Goal: Task Accomplishment & Management: Use online tool/utility

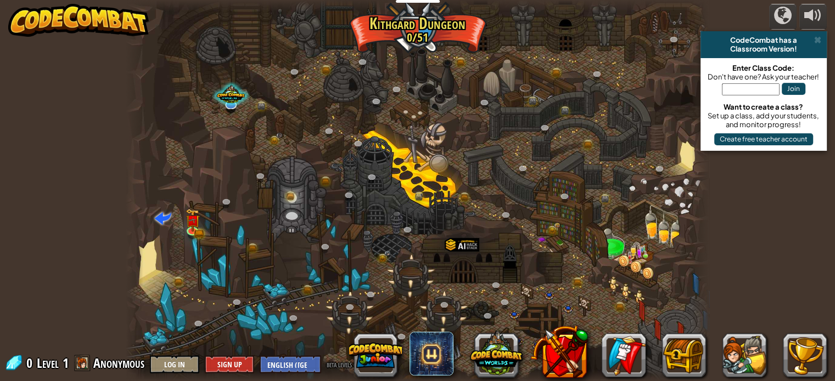
click at [649, 135] on div at bounding box center [417, 190] width 583 height 381
click at [194, 226] on img at bounding box center [192, 214] width 14 height 31
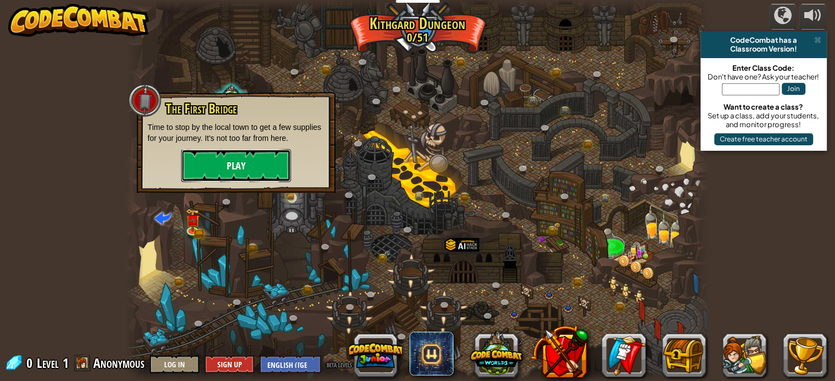
click at [272, 168] on button "Play" at bounding box center [236, 165] width 110 height 33
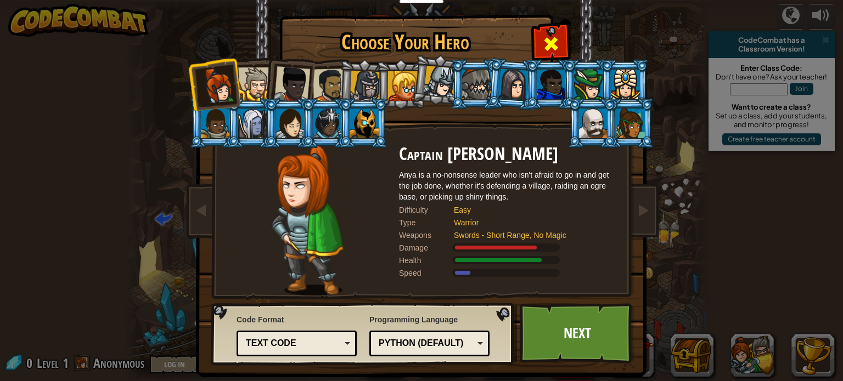
click at [542, 38] on span at bounding box center [551, 44] width 18 height 18
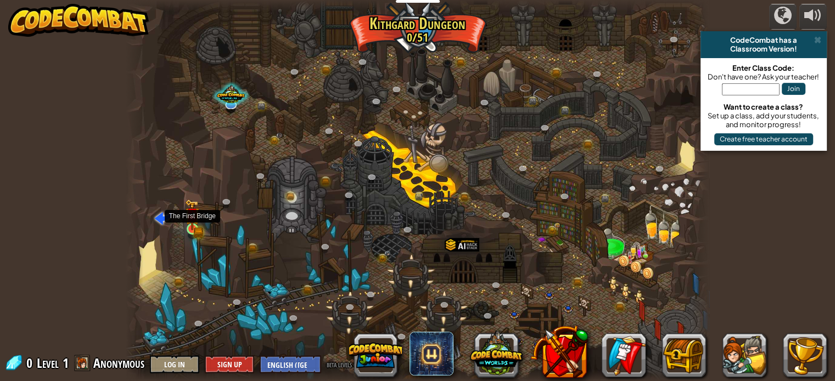
click at [189, 228] on img at bounding box center [192, 214] width 14 height 31
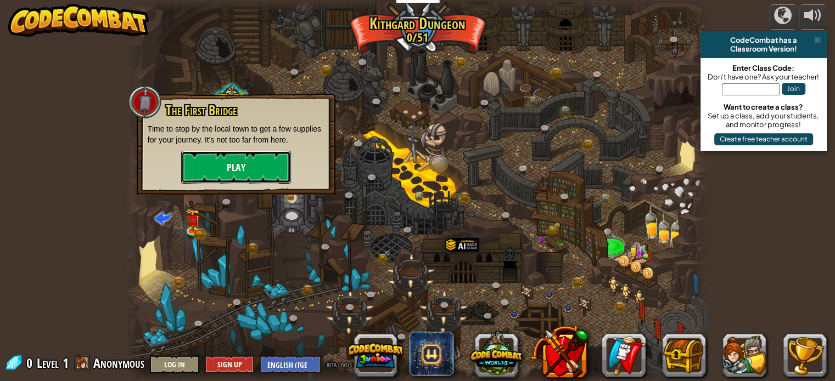
click at [269, 179] on button "Play" at bounding box center [236, 167] width 110 height 33
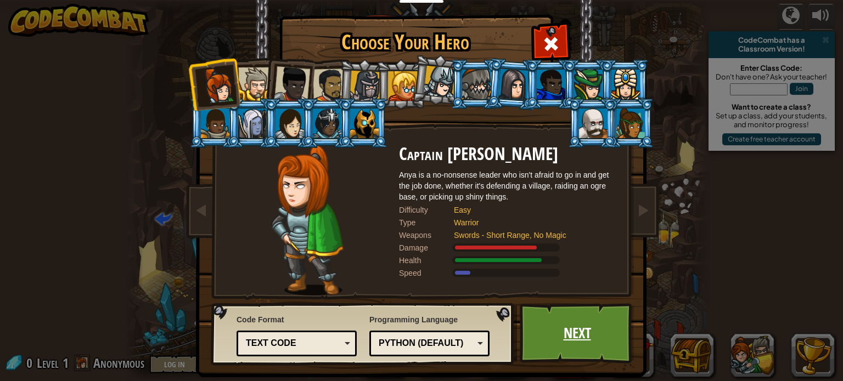
click at [577, 337] on link "Next" at bounding box center [577, 333] width 115 height 60
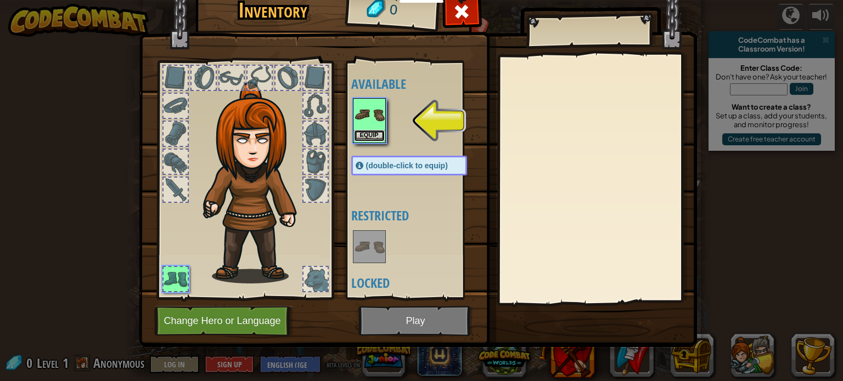
click at [361, 133] on button "Equip" at bounding box center [369, 136] width 31 height 12
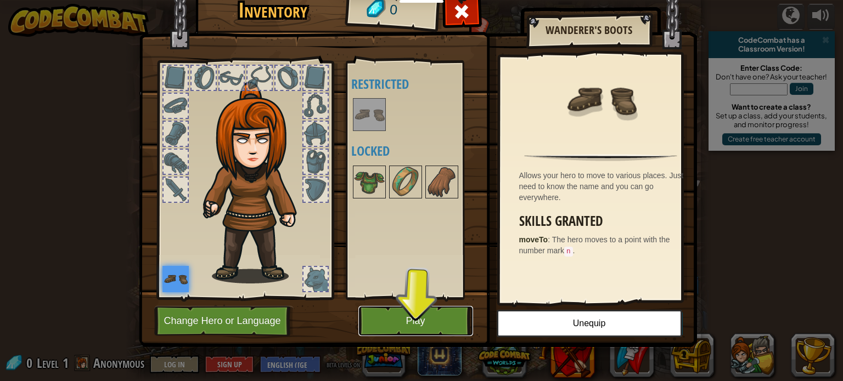
click at [409, 316] on button "Play" at bounding box center [415, 321] width 115 height 30
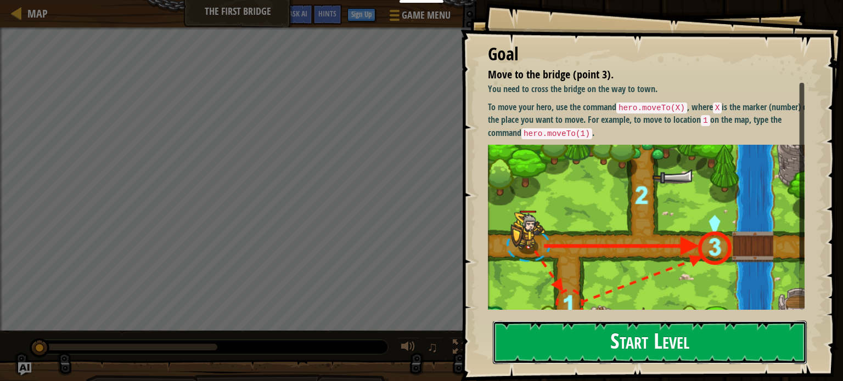
click at [614, 325] on button "Start Level" at bounding box center [650, 342] width 314 height 43
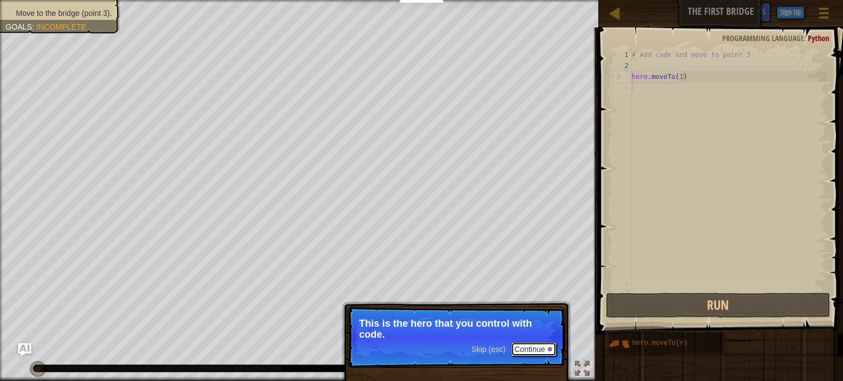
click at [536, 348] on button "Continue" at bounding box center [534, 349] width 46 height 14
click at [536, 348] on button "Continue" at bounding box center [534, 351] width 46 height 14
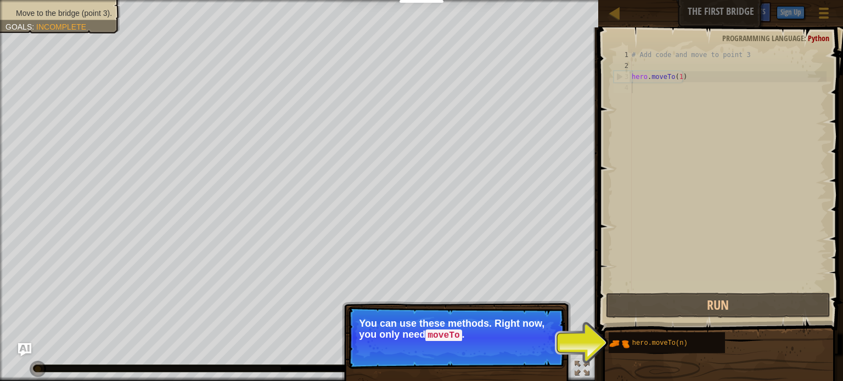
click at [646, 91] on div "# Add code and move to point 3 hero . moveTo ( 1 )" at bounding box center [727, 180] width 197 height 263
click at [556, 351] on button "Continue" at bounding box center [534, 351] width 46 height 14
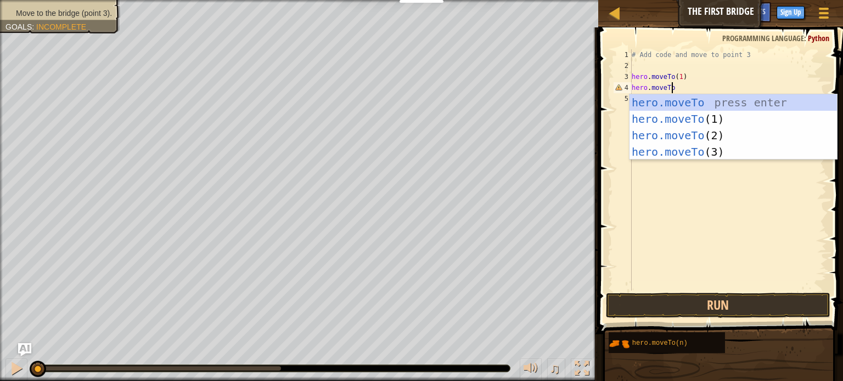
scroll to position [5, 3]
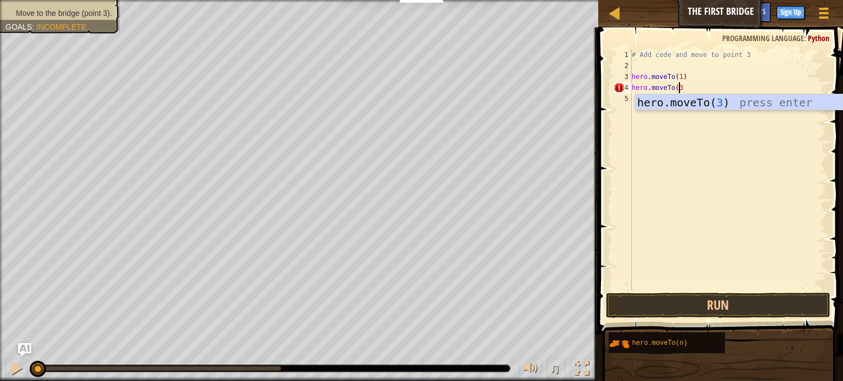
type textarea "hero.moveTo(3)"
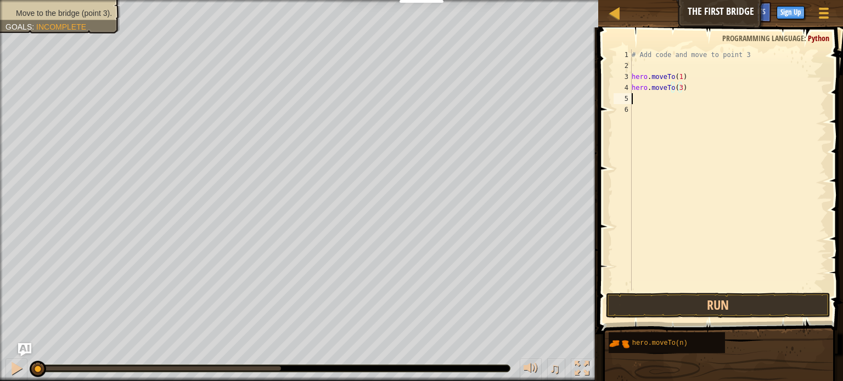
scroll to position [5, 0]
click at [677, 308] on button "Run" at bounding box center [718, 305] width 224 height 25
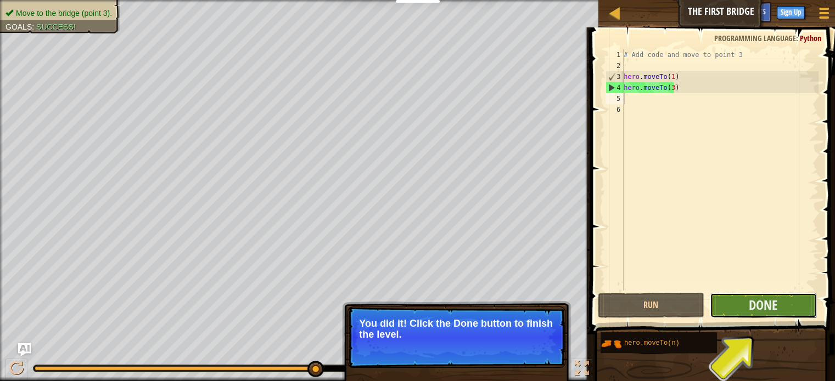
click at [780, 310] on button "Done" at bounding box center [763, 305] width 107 height 25
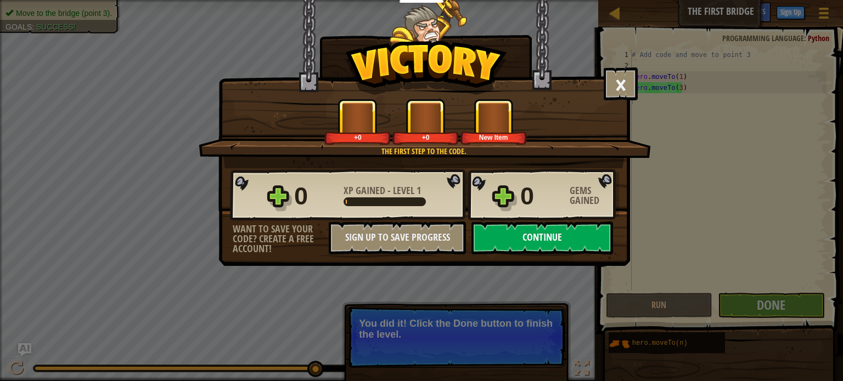
drag, startPoint x: 491, startPoint y: 220, endPoint x: 494, endPoint y: 237, distance: 17.9
click at [491, 226] on div "0 XP Gained - Level 1 0 Gems Gained Want to save your code? Create a free accou…" at bounding box center [424, 211] width 410 height 86
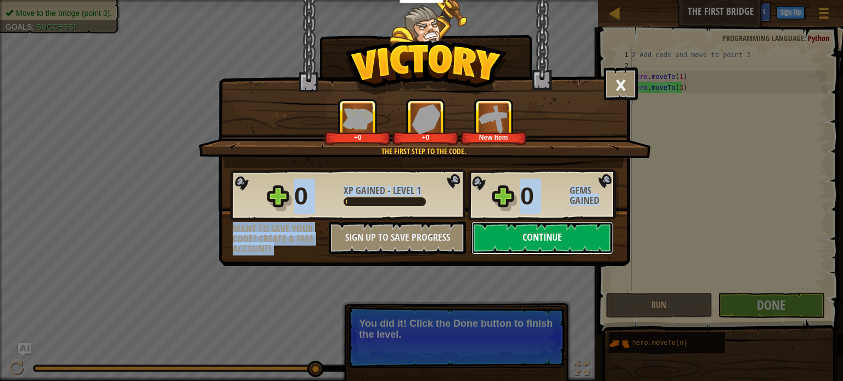
click at [494, 237] on button "Continue" at bounding box center [542, 238] width 142 height 33
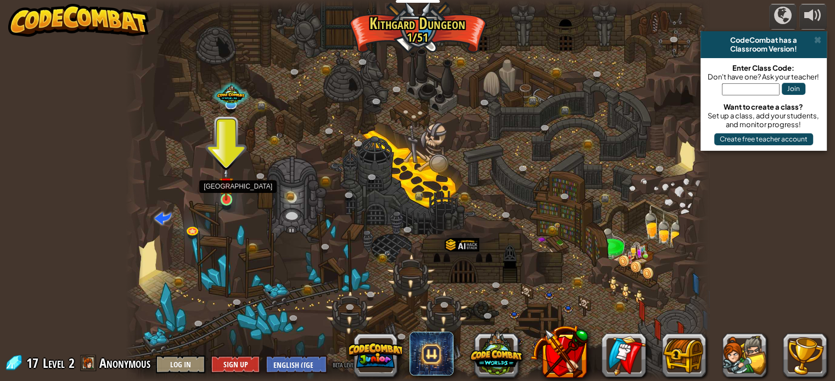
click at [227, 200] on img at bounding box center [226, 184] width 14 height 33
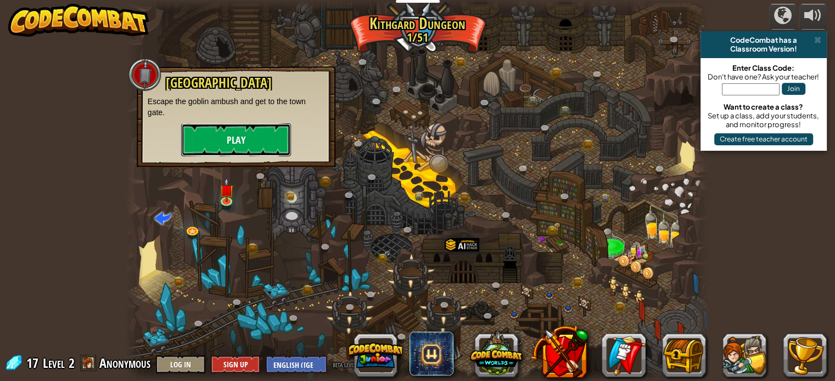
click at [256, 139] on button "Play" at bounding box center [236, 139] width 110 height 33
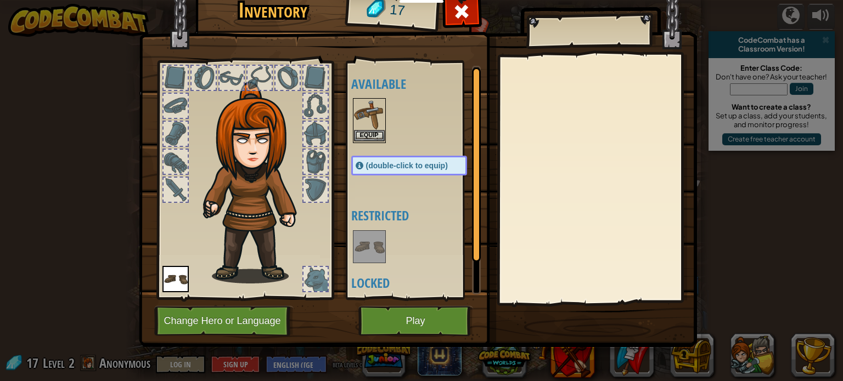
click at [368, 142] on div "Equip" at bounding box center [369, 120] width 33 height 45
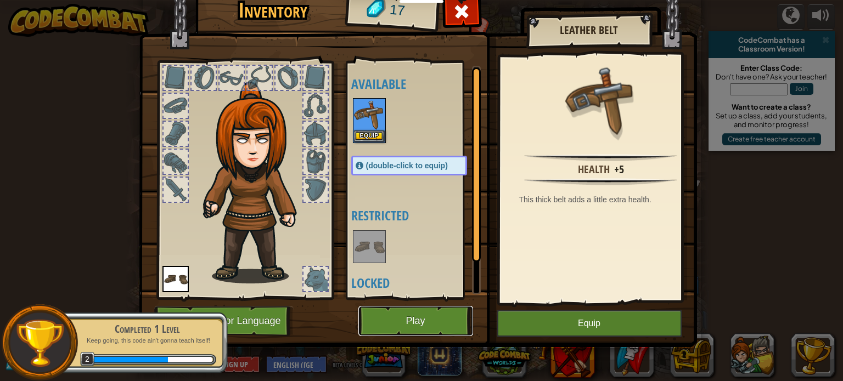
click at [414, 313] on button "Play" at bounding box center [415, 321] width 115 height 30
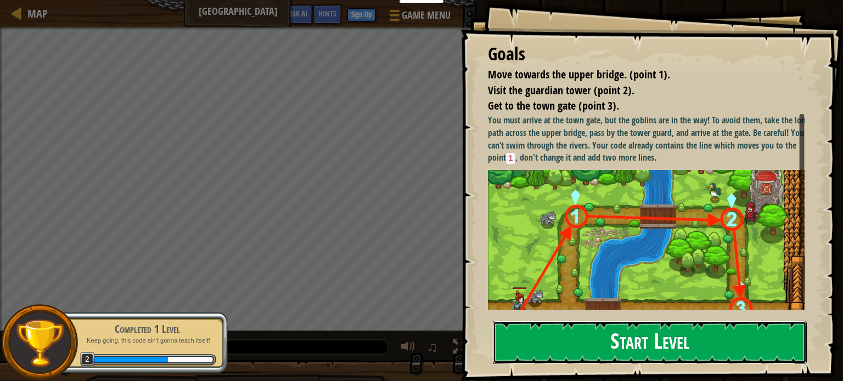
click at [741, 321] on button "Start Level" at bounding box center [650, 342] width 314 height 43
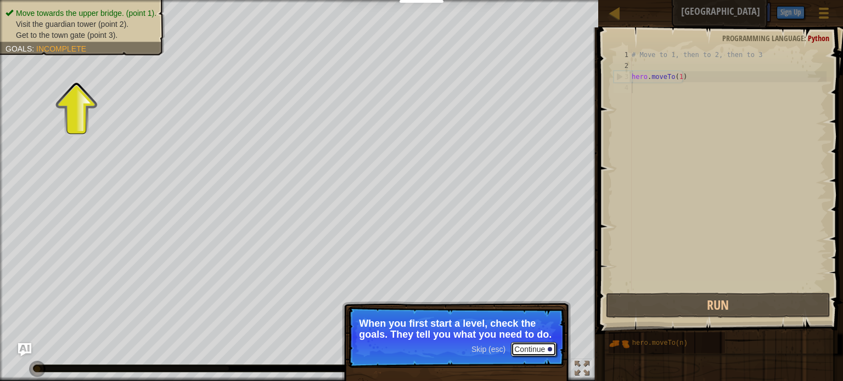
click at [547, 350] on button "Continue" at bounding box center [534, 349] width 46 height 14
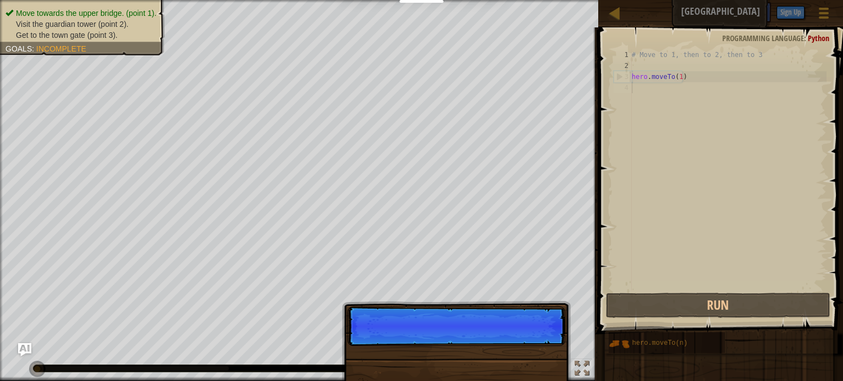
scroll to position [5, 0]
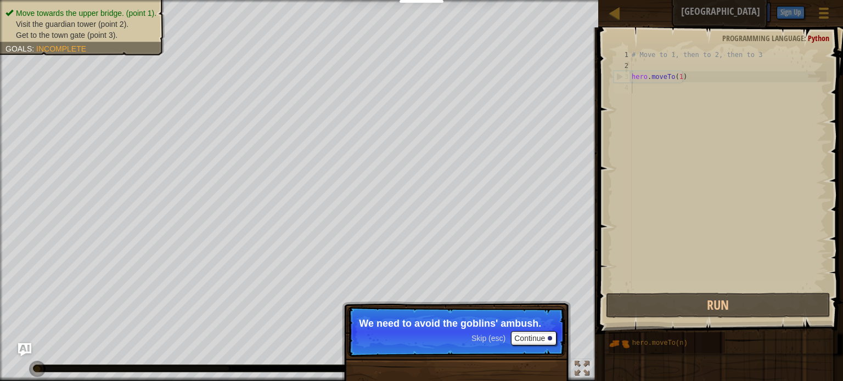
click at [547, 348] on p "Skip (esc) Continue We need to avoid the goblins' ambush." at bounding box center [456, 332] width 218 height 50
click at [545, 341] on button "Continue" at bounding box center [534, 338] width 46 height 14
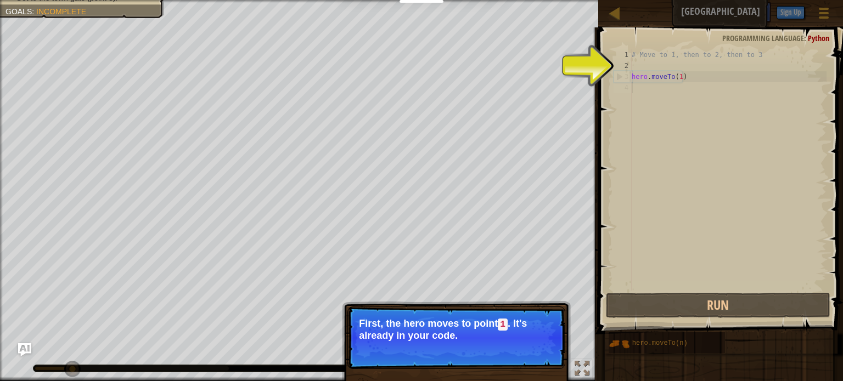
click at [539, 346] on button "Continue" at bounding box center [534, 351] width 46 height 14
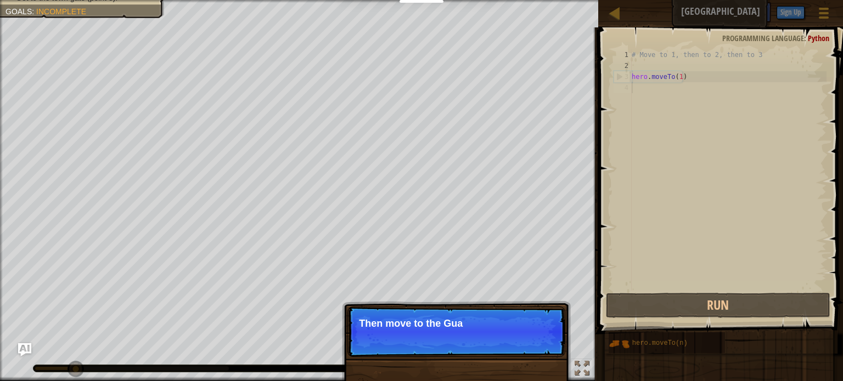
click at [539, 346] on p "Skip (esc) Continue Then move to the [GEOGRAPHIC_DATA]" at bounding box center [456, 332] width 218 height 50
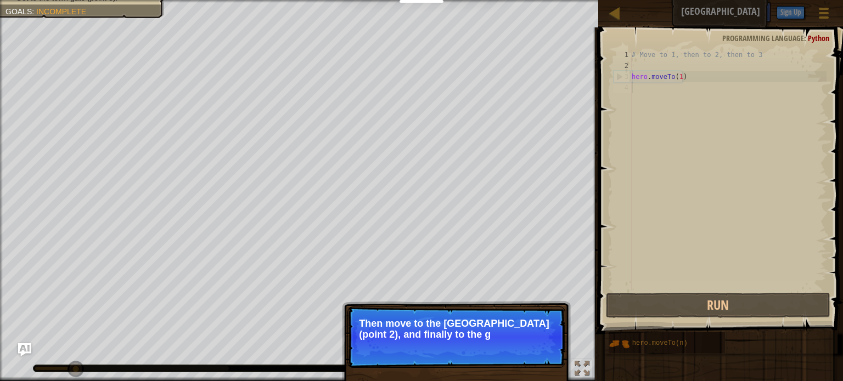
click at [527, 349] on p "Skip (esc) Continue Then move to the [GEOGRAPHIC_DATA] (point 2), and finally t…" at bounding box center [456, 337] width 218 height 61
click at [529, 346] on button "Continue" at bounding box center [534, 349] width 46 height 14
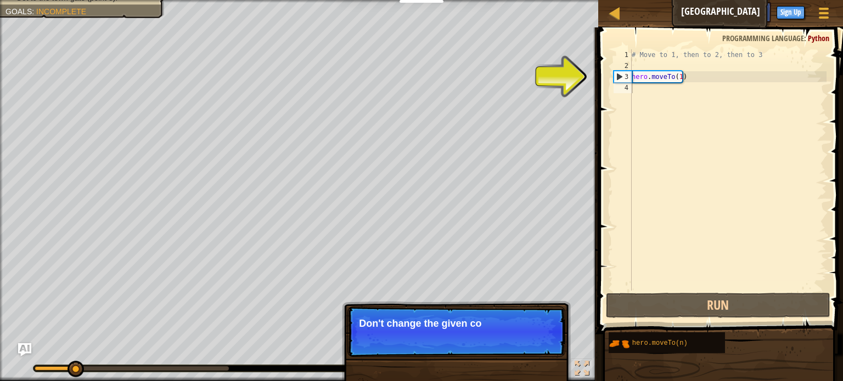
click at [529, 346] on p "Skip (esc) Continue Don't change the given co" at bounding box center [456, 332] width 218 height 50
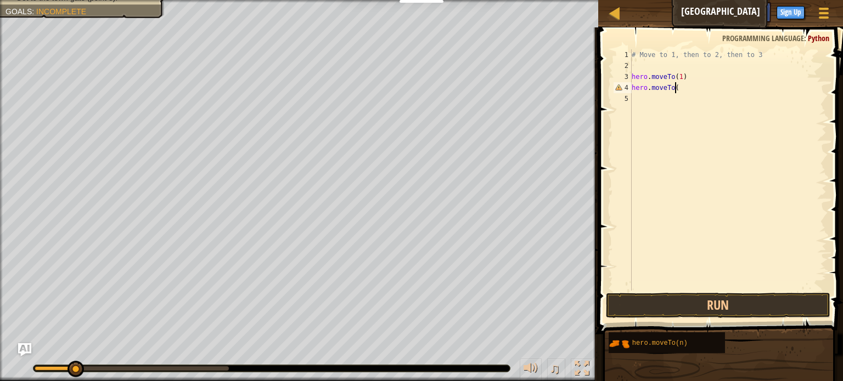
scroll to position [5, 3]
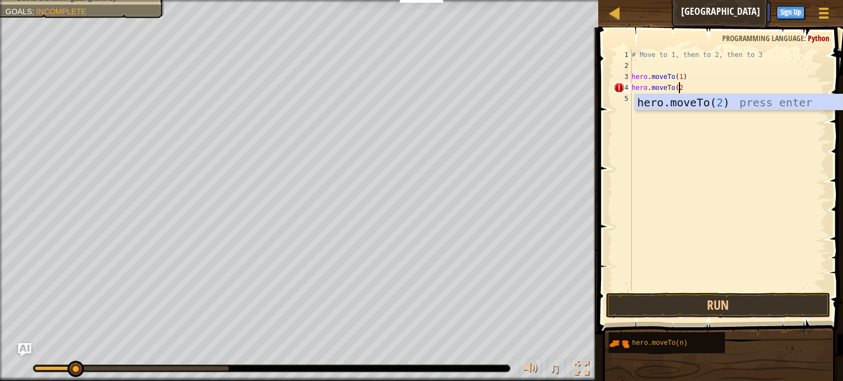
type textarea "hero.moveTo(2)"
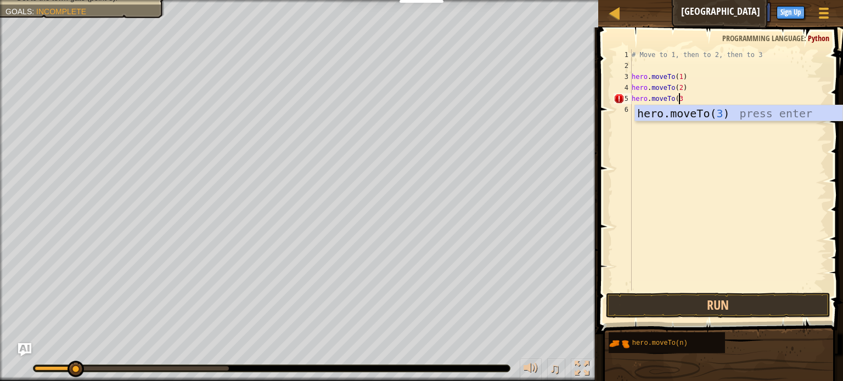
type textarea "hero.moveTo(3)"
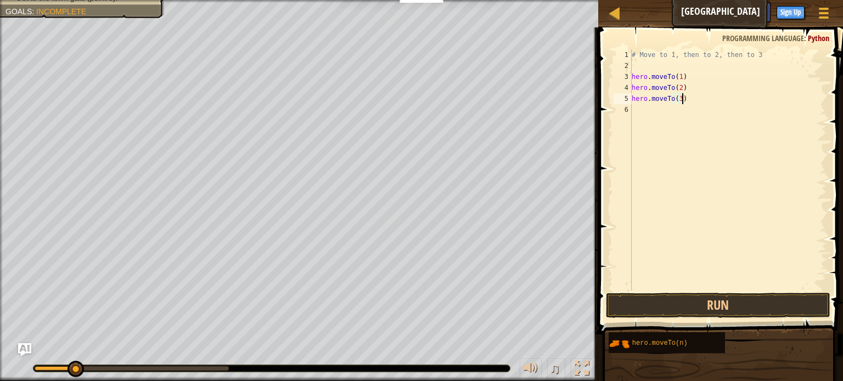
scroll to position [5, 0]
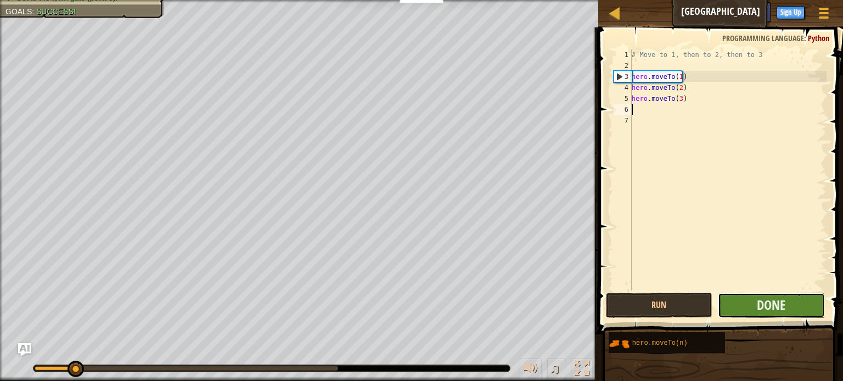
click at [755, 299] on button "Done" at bounding box center [771, 305] width 107 height 25
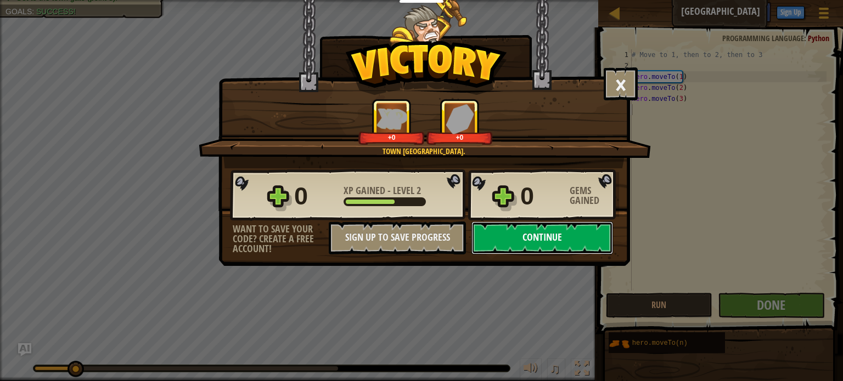
click at [509, 244] on button "Continue" at bounding box center [542, 238] width 142 height 33
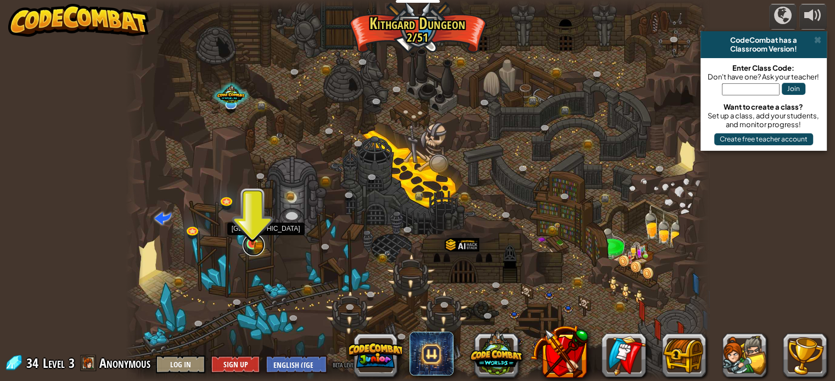
click at [263, 245] on link at bounding box center [254, 245] width 22 height 22
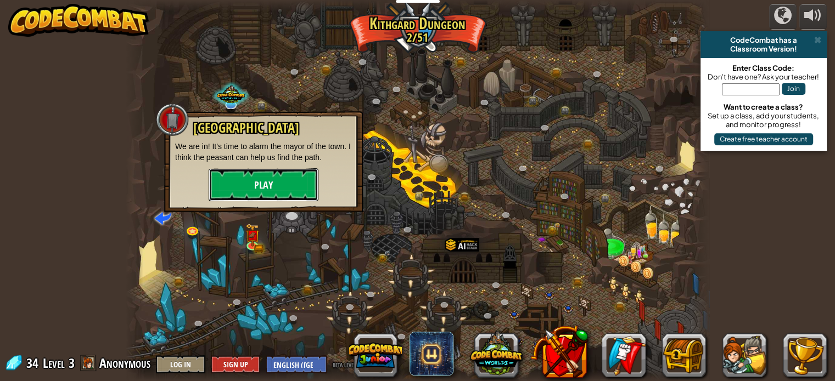
click at [283, 190] on button "Play" at bounding box center [264, 184] width 110 height 33
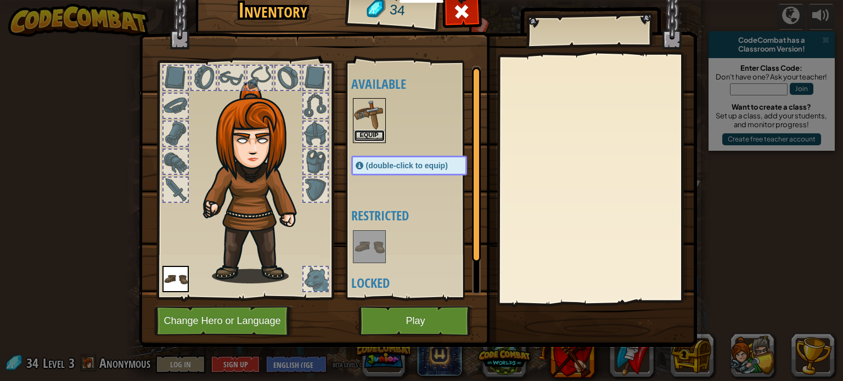
click at [362, 131] on button "Equip" at bounding box center [369, 136] width 31 height 12
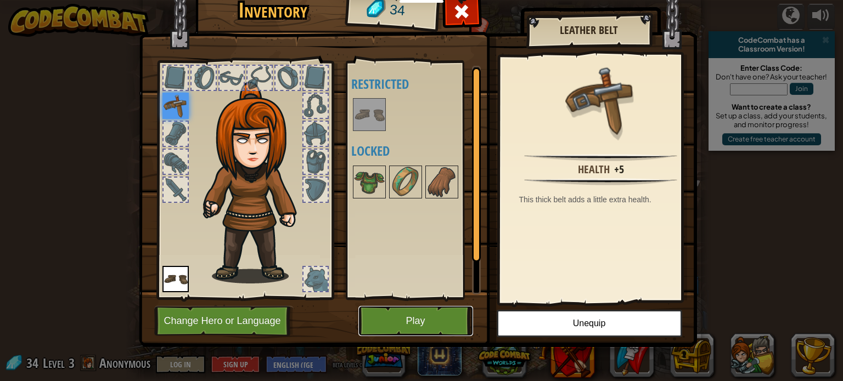
click at [413, 309] on button "Play" at bounding box center [415, 321] width 115 height 30
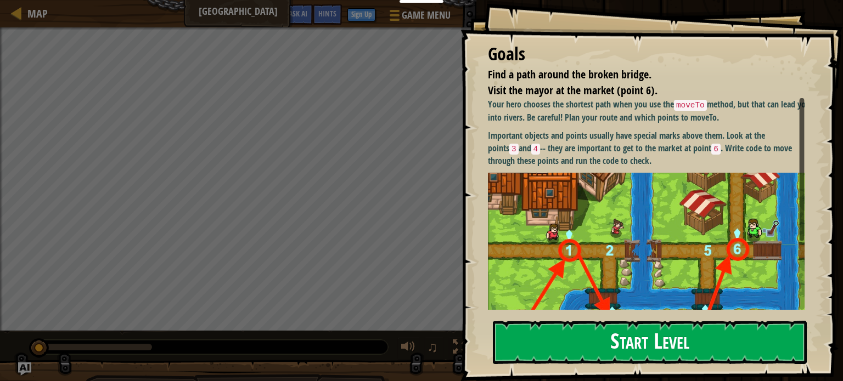
drag, startPoint x: 598, startPoint y: 215, endPoint x: 600, endPoint y: 207, distance: 8.2
click at [600, 321] on div "Start Level" at bounding box center [650, 343] width 314 height 44
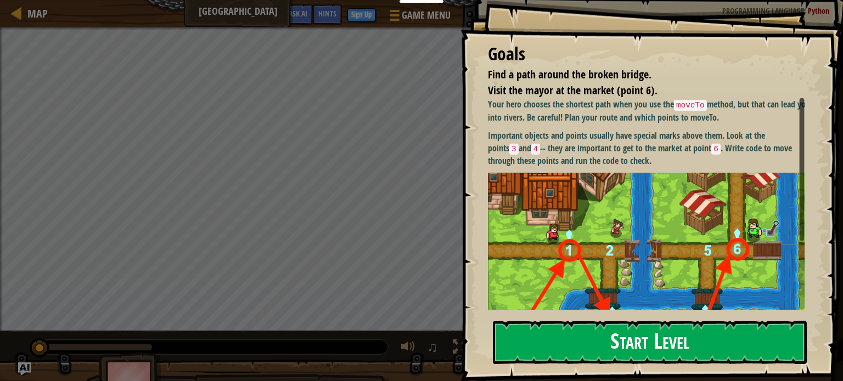
click at [568, 335] on button "Start Level" at bounding box center [650, 342] width 314 height 43
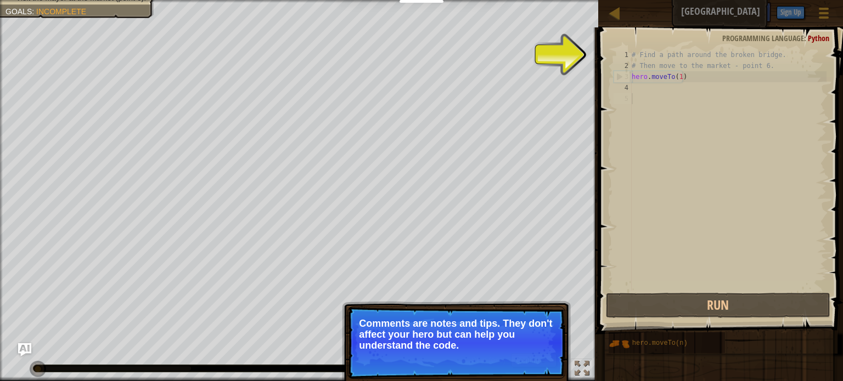
click at [546, 346] on p "Comments are notes and tips. They don't affect your hero but can help you under…" at bounding box center [456, 334] width 195 height 33
click at [541, 361] on button "Continue" at bounding box center [534, 360] width 46 height 14
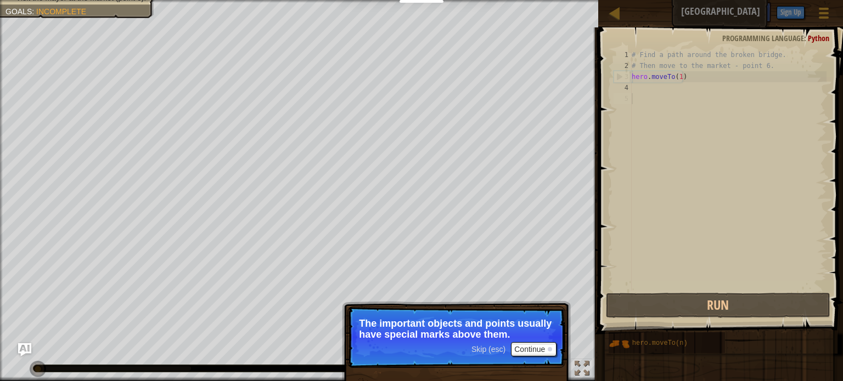
click at [498, 348] on span "Skip (esc)" at bounding box center [488, 349] width 34 height 9
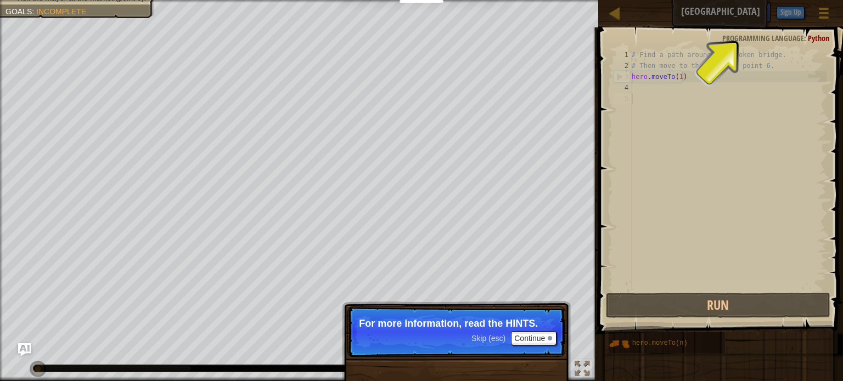
click at [487, 343] on div "Skip (esc) Continue" at bounding box center [513, 338] width 85 height 14
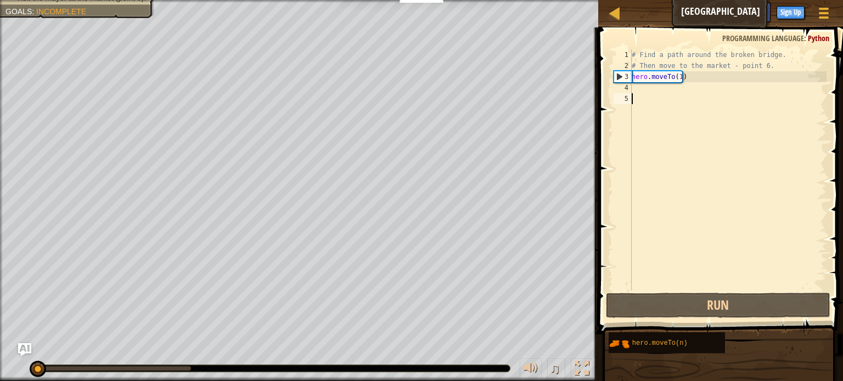
click at [673, 88] on div "# Find a path around the broken bridge. # Then move to the market - point 6. he…" at bounding box center [727, 180] width 197 height 263
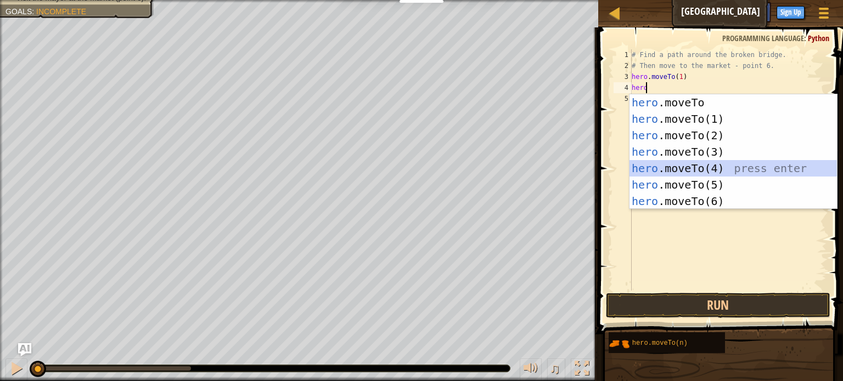
click at [669, 161] on div "hero .moveTo press enter hero .moveTo(1) press enter hero .moveTo(2) press ente…" at bounding box center [732, 168] width 207 height 148
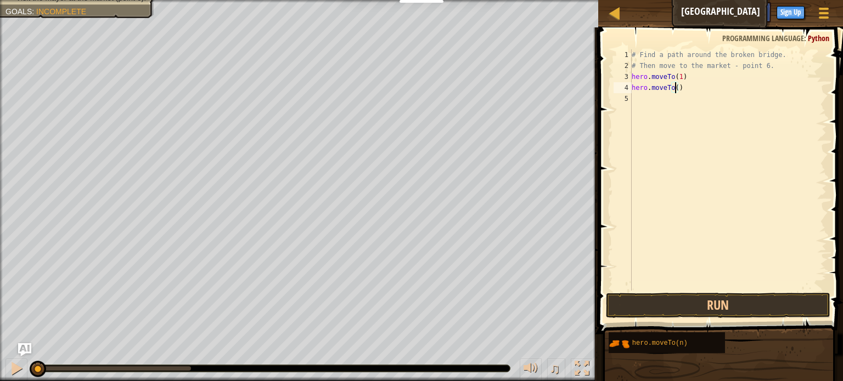
type textarea "hero.moveTo(3)"
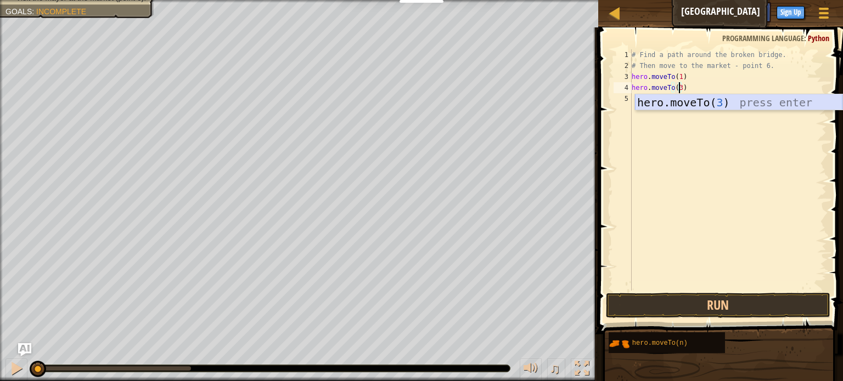
click at [693, 103] on div "hero.moveTo( 3 ) press enter" at bounding box center [738, 118] width 207 height 49
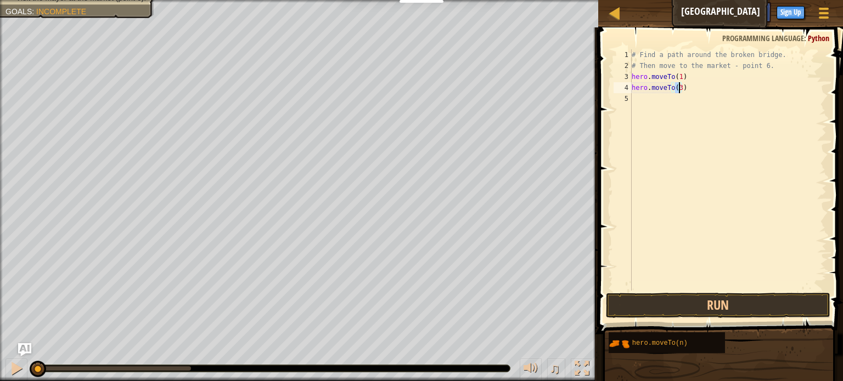
click at [672, 87] on div "# Find a path around the broken bridge. # Then move to the market - point 6. he…" at bounding box center [727, 180] width 197 height 263
click at [672, 104] on div "# Find a path around the broken bridge. # Then move to the market - point 6. he…" at bounding box center [727, 180] width 197 height 263
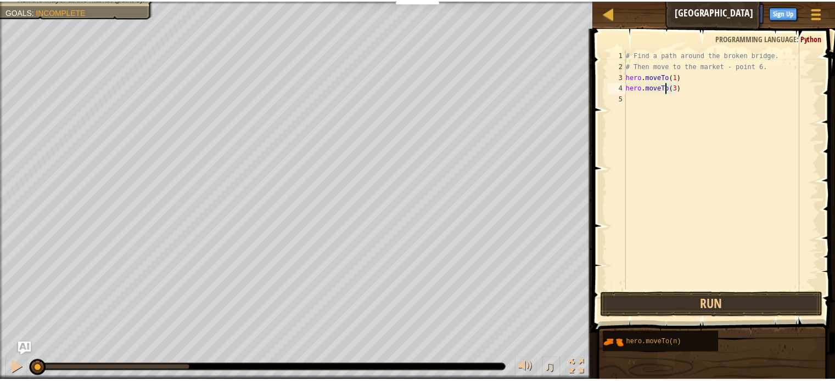
scroll to position [5, 0]
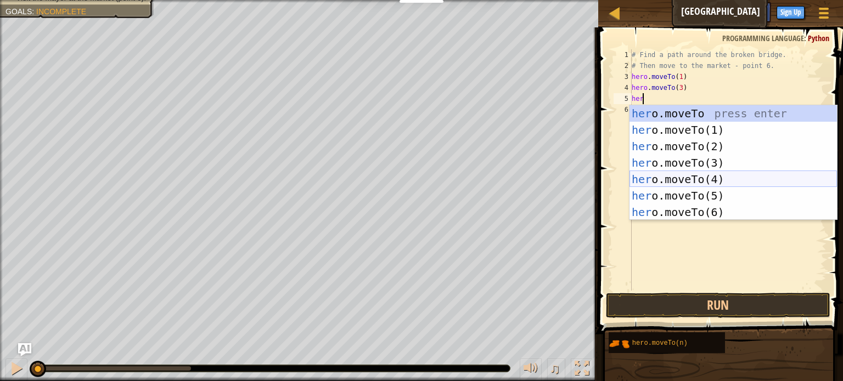
click at [689, 176] on div "her o.moveTo press enter her o.moveTo(1) press enter her o.moveTo(2) press ente…" at bounding box center [732, 179] width 207 height 148
type textarea "hero.moveTo(4)"
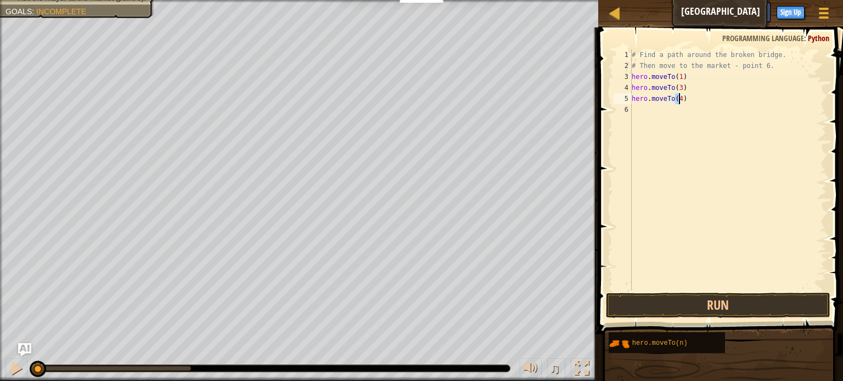
drag, startPoint x: 643, startPoint y: 117, endPoint x: 643, endPoint y: 107, distance: 9.9
click at [642, 116] on div "# Find a path around the broken bridge. # Then move to the market - point 6. he…" at bounding box center [727, 180] width 197 height 263
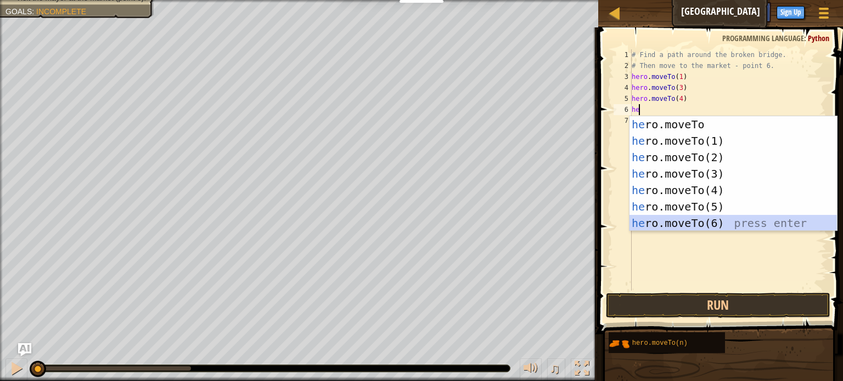
click at [672, 227] on div "he ro.moveTo press enter he ro.moveTo(1) press enter he ro.moveTo(2) press ente…" at bounding box center [732, 190] width 207 height 148
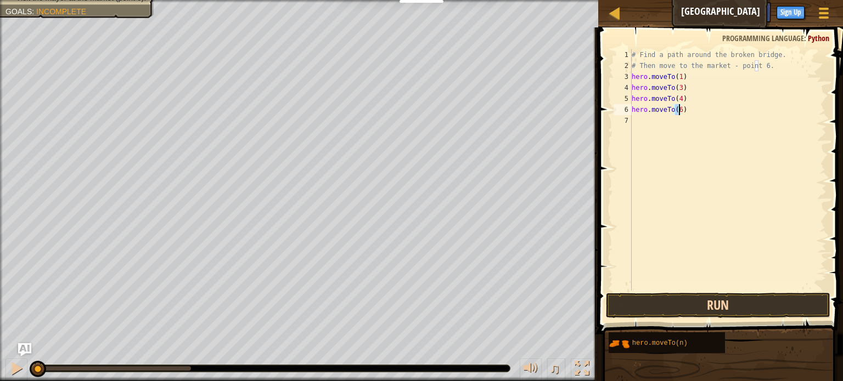
type textarea "hero.moveTo(6)"
click at [687, 306] on button "Run" at bounding box center [718, 305] width 224 height 25
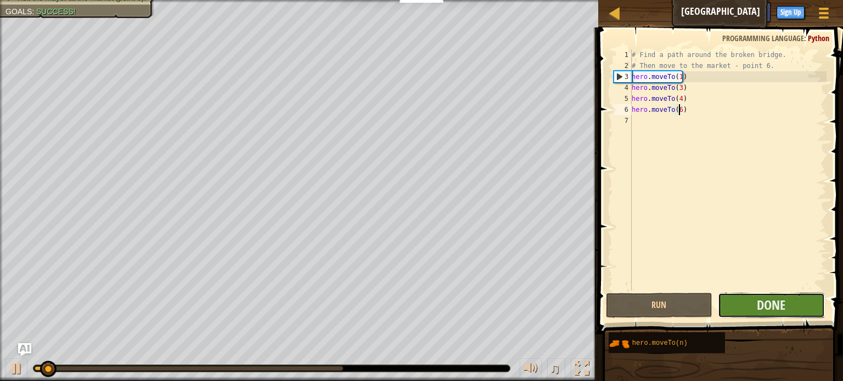
click at [751, 300] on button "Done" at bounding box center [771, 305] width 107 height 25
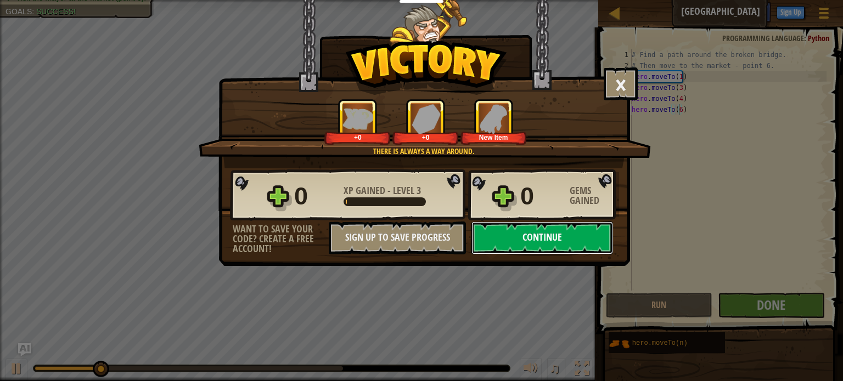
click at [584, 237] on button "Continue" at bounding box center [542, 238] width 142 height 33
